Goal: Check status: Verify the current state of an ongoing process or item

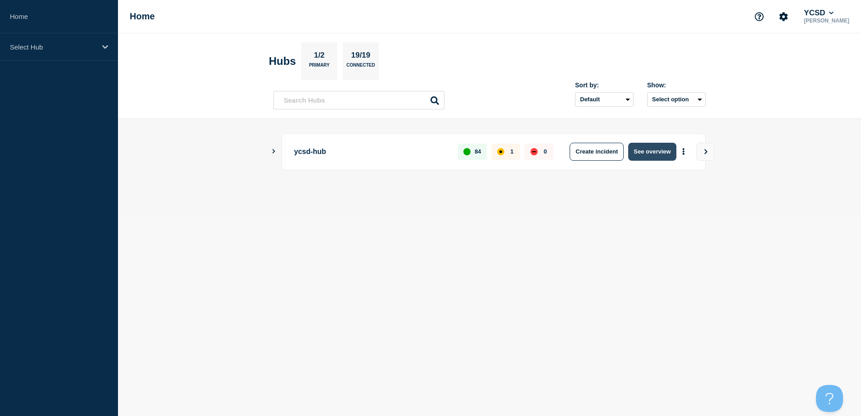
click at [655, 148] on button "See overview" at bounding box center [652, 152] width 48 height 18
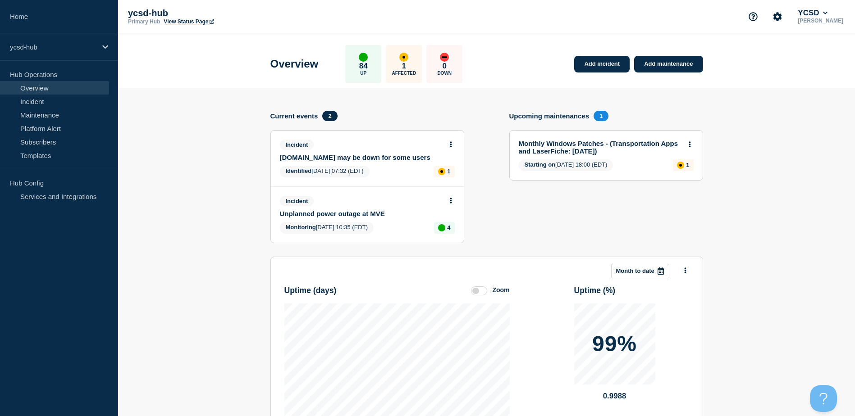
click at [587, 204] on section "Upcoming maintenances 1 Monthly Windows Patches - (Transportation Apps and Lase…" at bounding box center [606, 184] width 194 height 146
click at [64, 117] on link "Maintenance" at bounding box center [54, 115] width 109 height 14
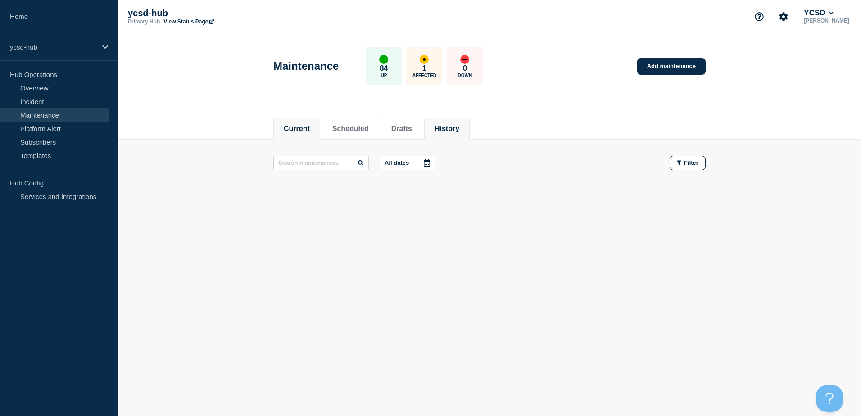
click at [449, 128] on button "History" at bounding box center [447, 129] width 25 height 8
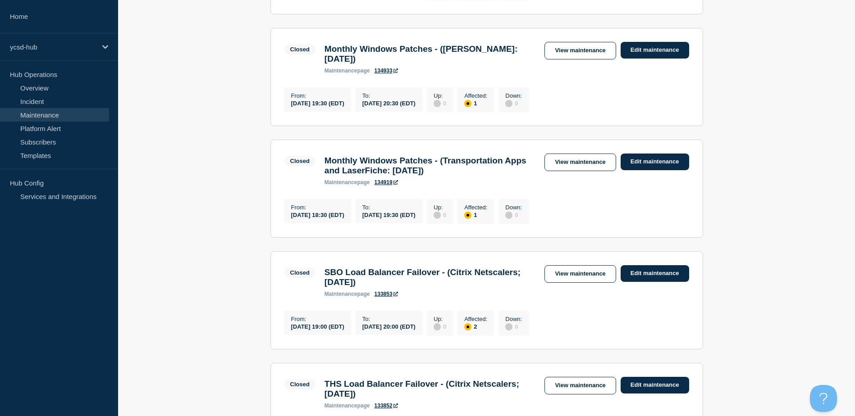
scroll to position [315, 0]
